Goal: Communication & Community: Share content

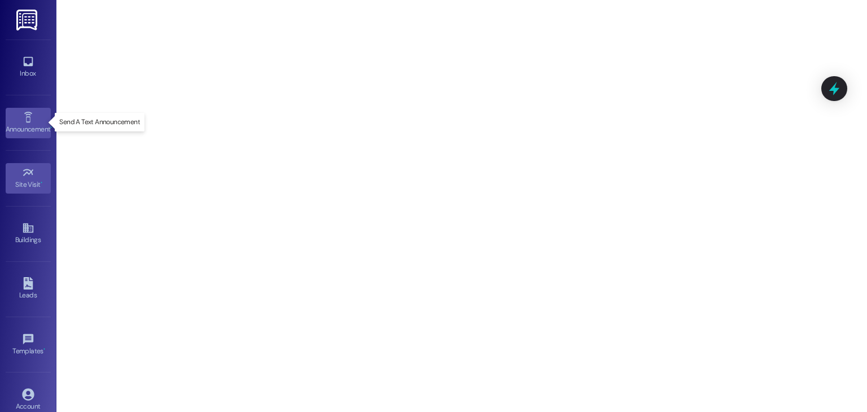
click at [14, 124] on div "Announcement •" at bounding box center [28, 129] width 56 height 11
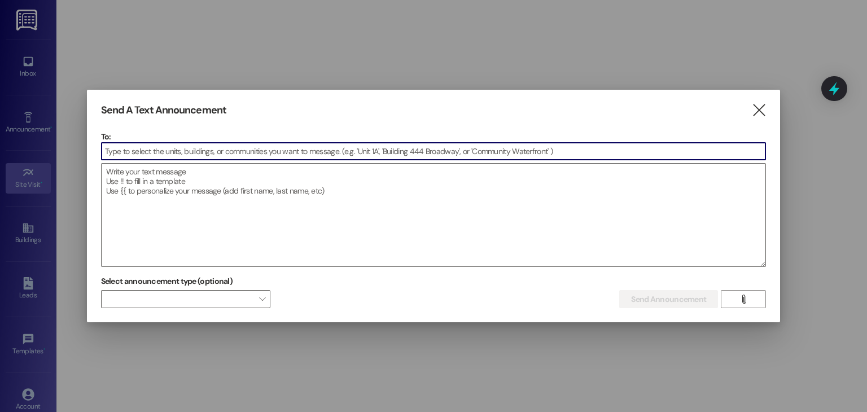
click at [289, 150] on input at bounding box center [434, 151] width 664 height 17
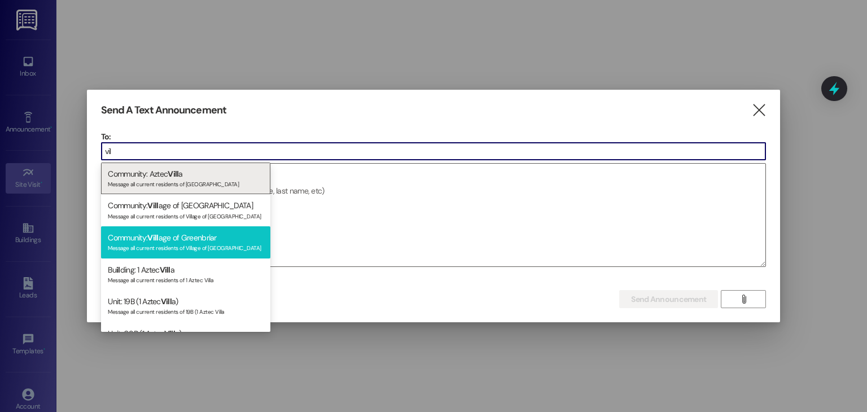
type input "vil"
click at [228, 235] on div "Community: Vill age of Greenbriar Message all current residents of Village of […" at bounding box center [185, 242] width 169 height 32
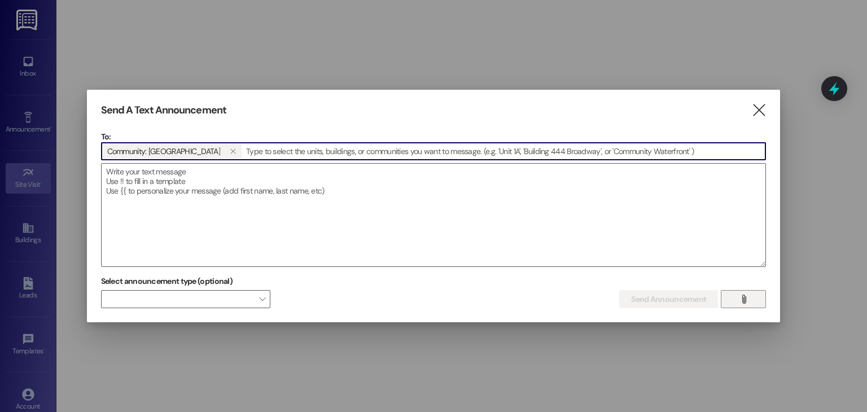
click at [744, 301] on icon "" at bounding box center [743, 299] width 8 height 9
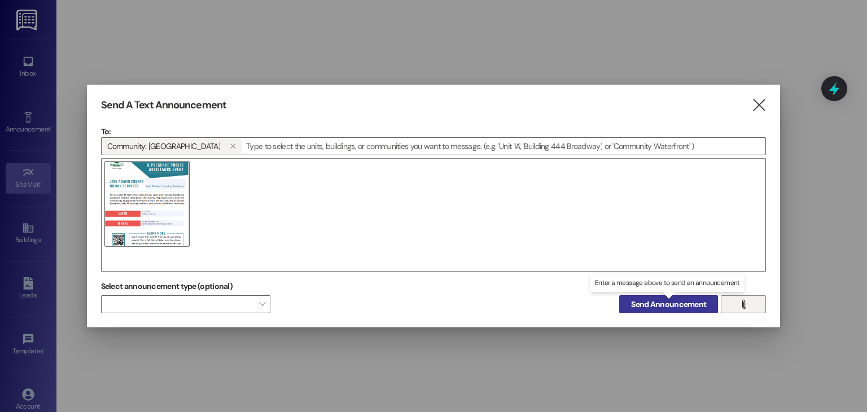
click at [696, 305] on span "Send Announcement" at bounding box center [668, 304] width 75 height 12
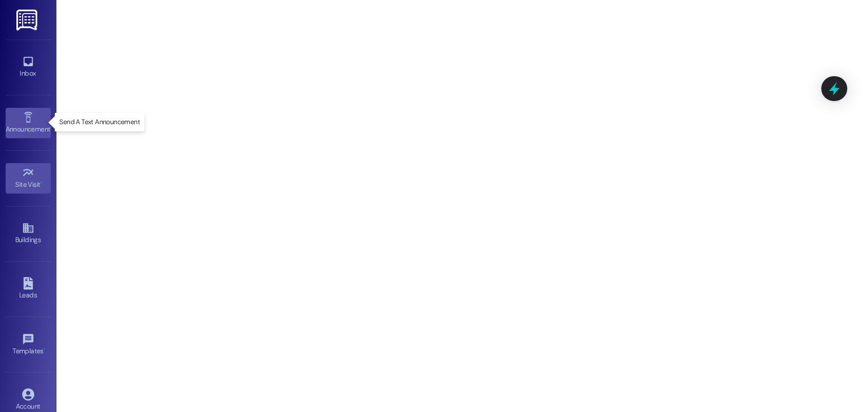
click at [37, 130] on div "Announcement •" at bounding box center [28, 129] width 56 height 11
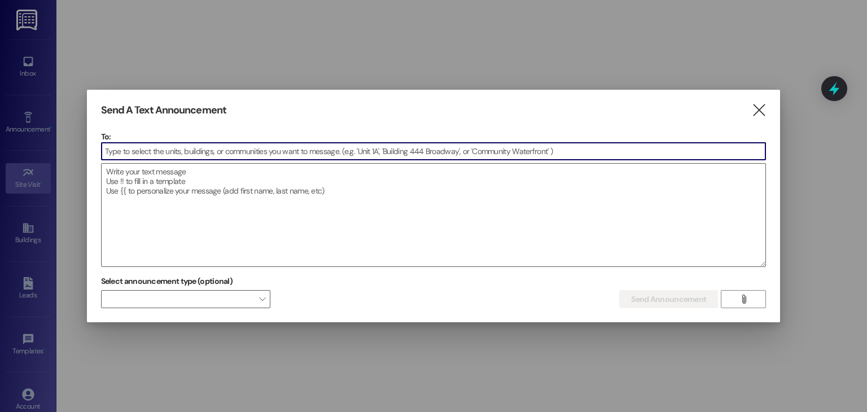
click at [234, 150] on input at bounding box center [434, 151] width 664 height 17
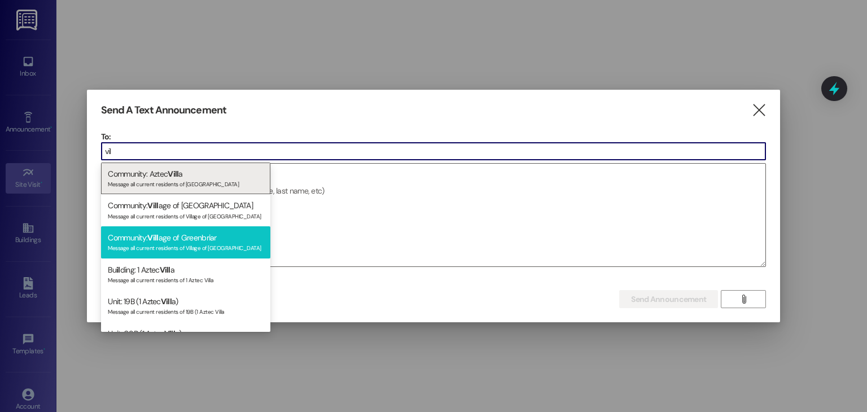
type input "vil"
click at [200, 239] on div "Community: Vill age of Greenbriar Message all current residents of Village of […" at bounding box center [185, 242] width 169 height 32
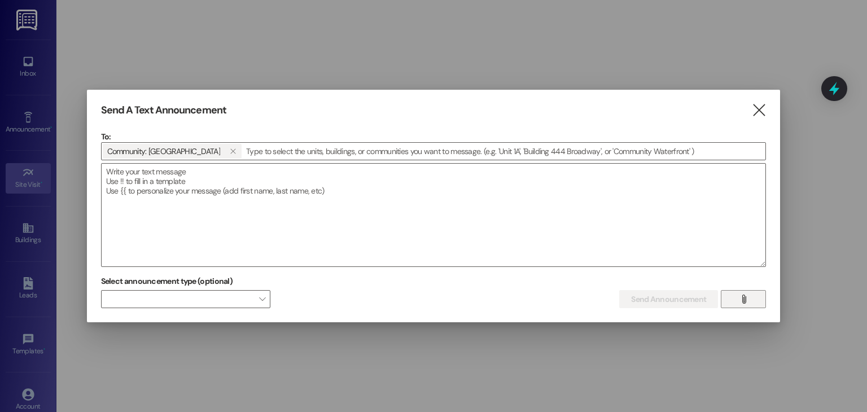
click at [733, 296] on button "" at bounding box center [743, 299] width 45 height 18
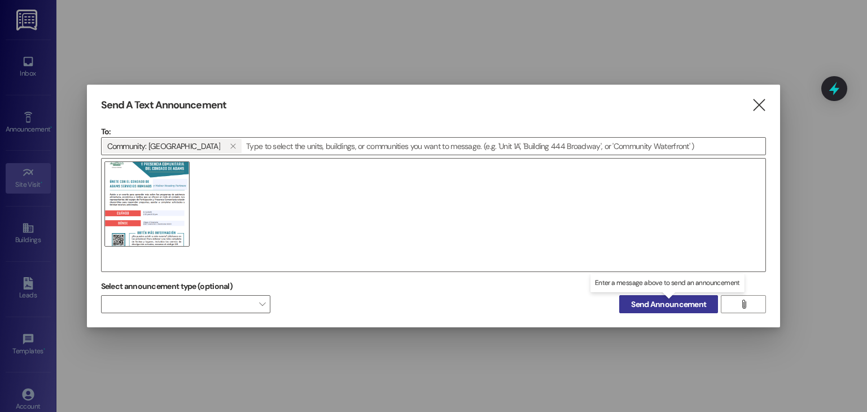
click at [657, 305] on span "Send Announcement" at bounding box center [668, 304] width 75 height 12
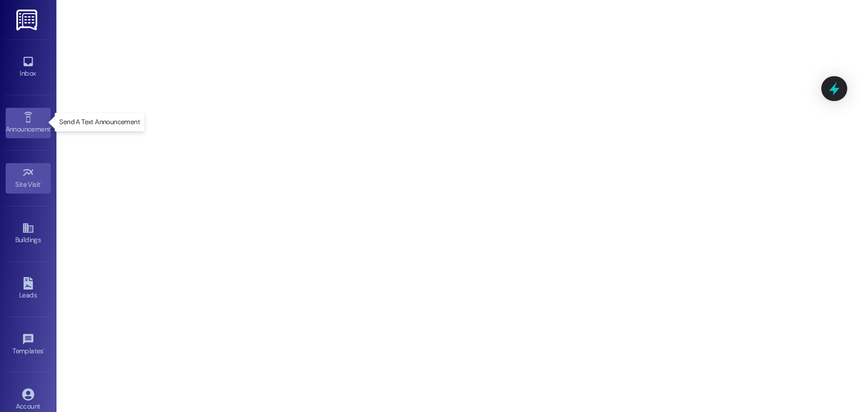
click at [22, 125] on div "Announcement •" at bounding box center [28, 129] width 56 height 11
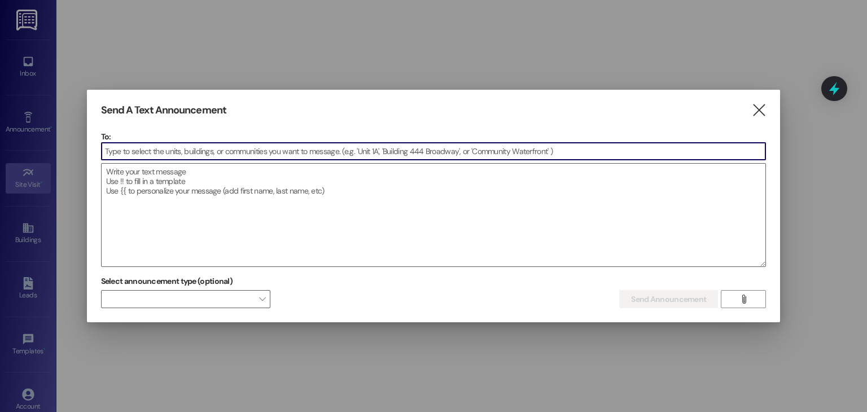
click at [278, 150] on input at bounding box center [434, 151] width 664 height 17
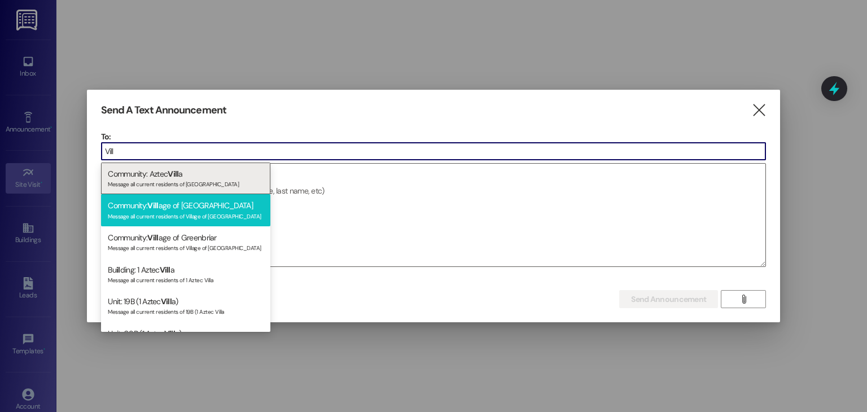
type input "Vill"
click at [199, 225] on div "Community: Vill age of Yorkshire Message all current residents of Village of [G…" at bounding box center [185, 210] width 169 height 32
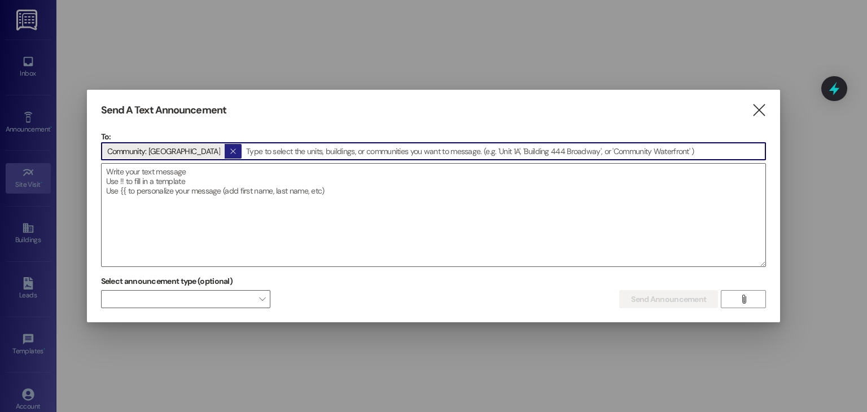
click at [227, 150] on span "" at bounding box center [232, 151] width 11 height 15
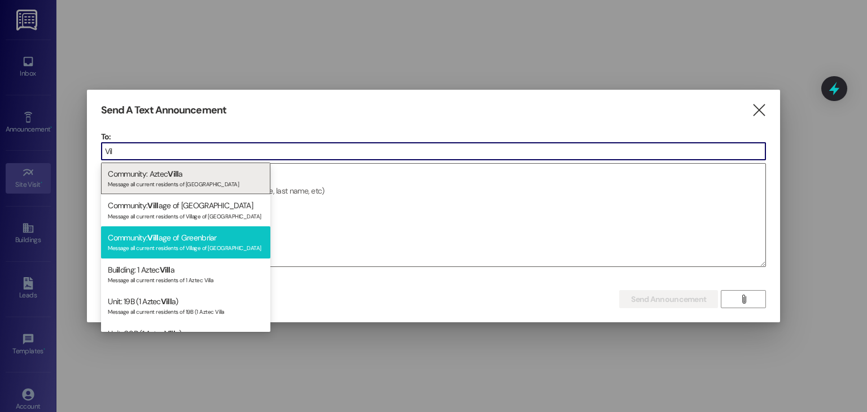
type input "Vil"
click at [199, 244] on div "Message all current residents of Village of [GEOGRAPHIC_DATA]" at bounding box center [186, 247] width 156 height 10
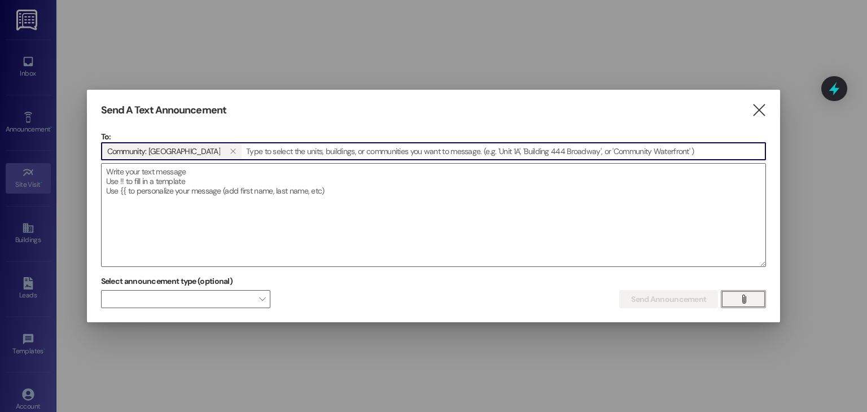
click at [765, 296] on button "" at bounding box center [743, 299] width 45 height 18
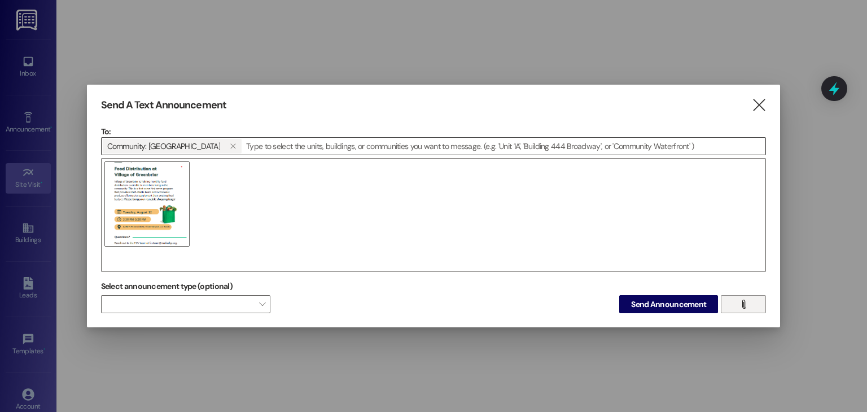
click at [747, 305] on icon "" at bounding box center [743, 304] width 8 height 9
click at [679, 307] on span "Send Announcement" at bounding box center [668, 304] width 75 height 12
